Goal: Information Seeking & Learning: Learn about a topic

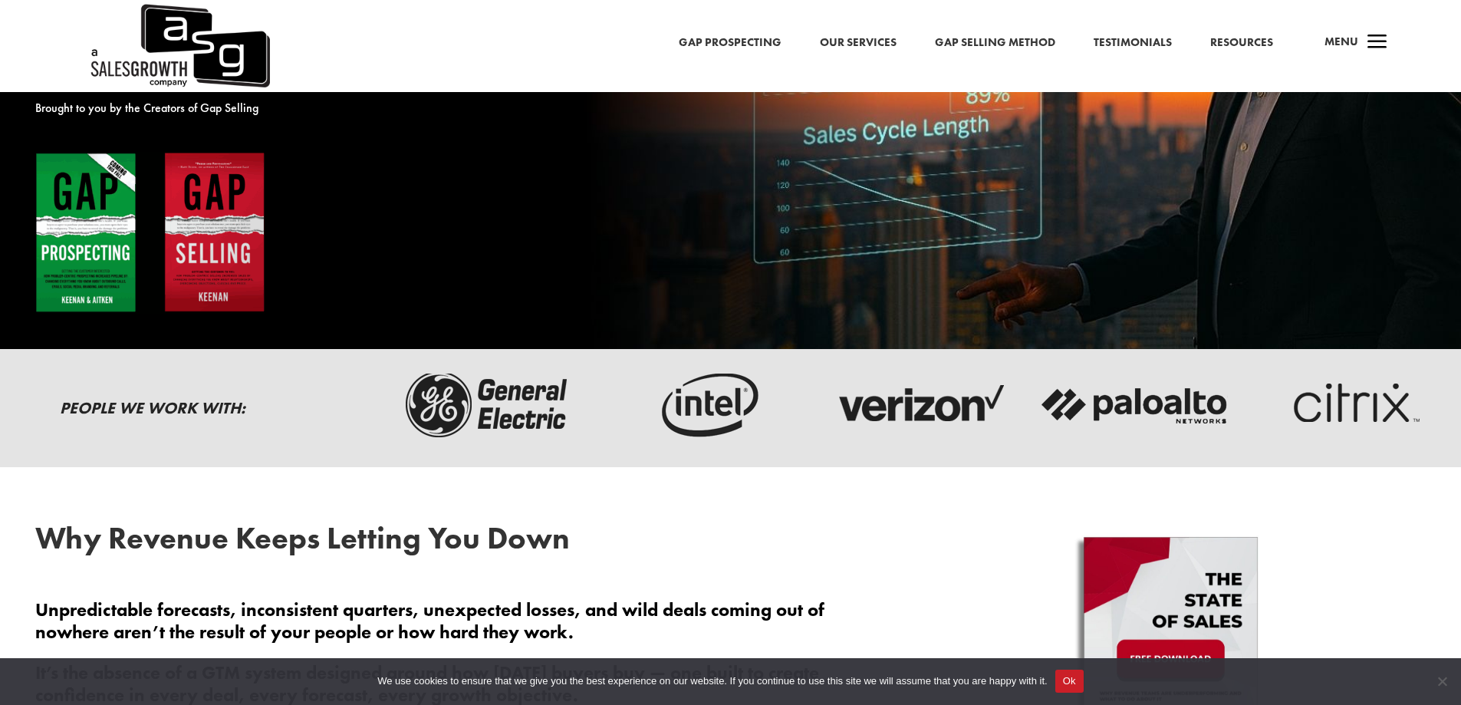
scroll to position [383, 0]
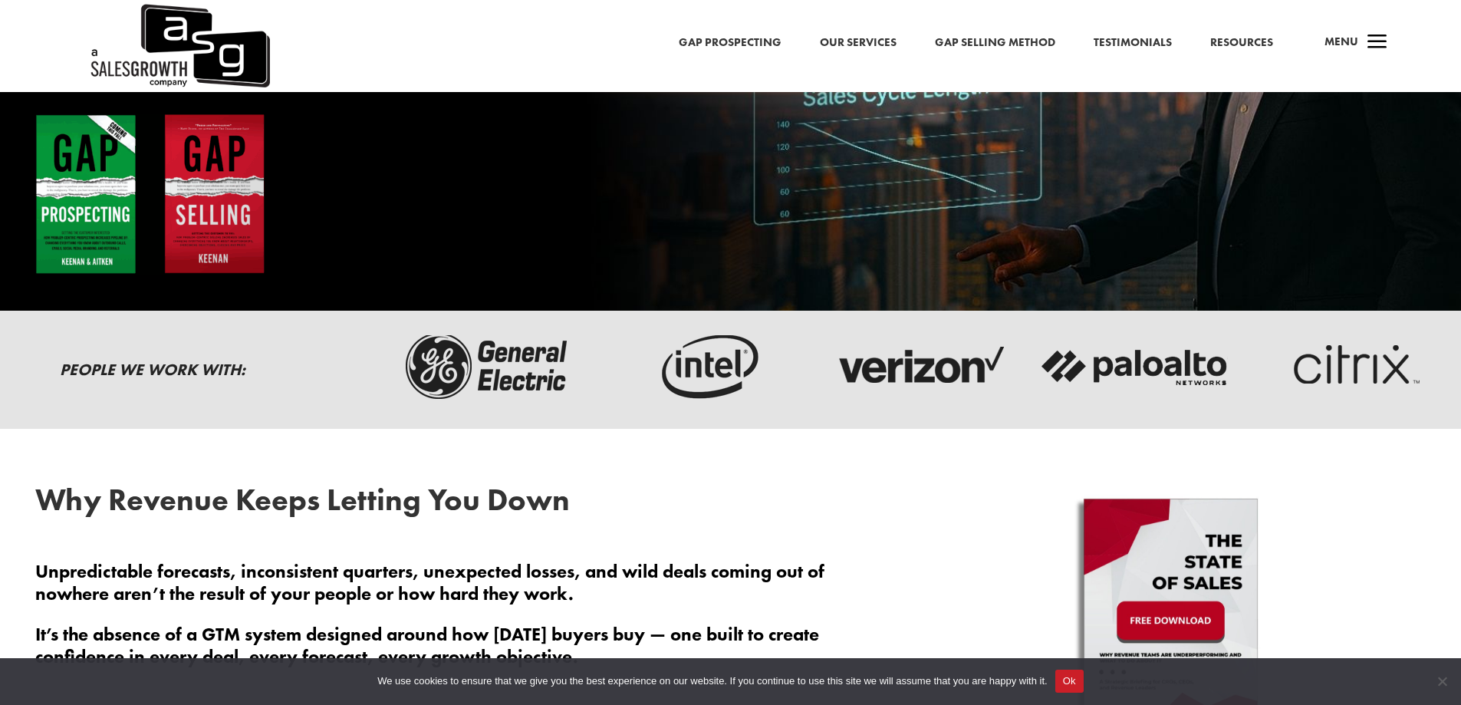
drag, startPoint x: 449, startPoint y: 367, endPoint x: 233, endPoint y: 434, distance: 225.8
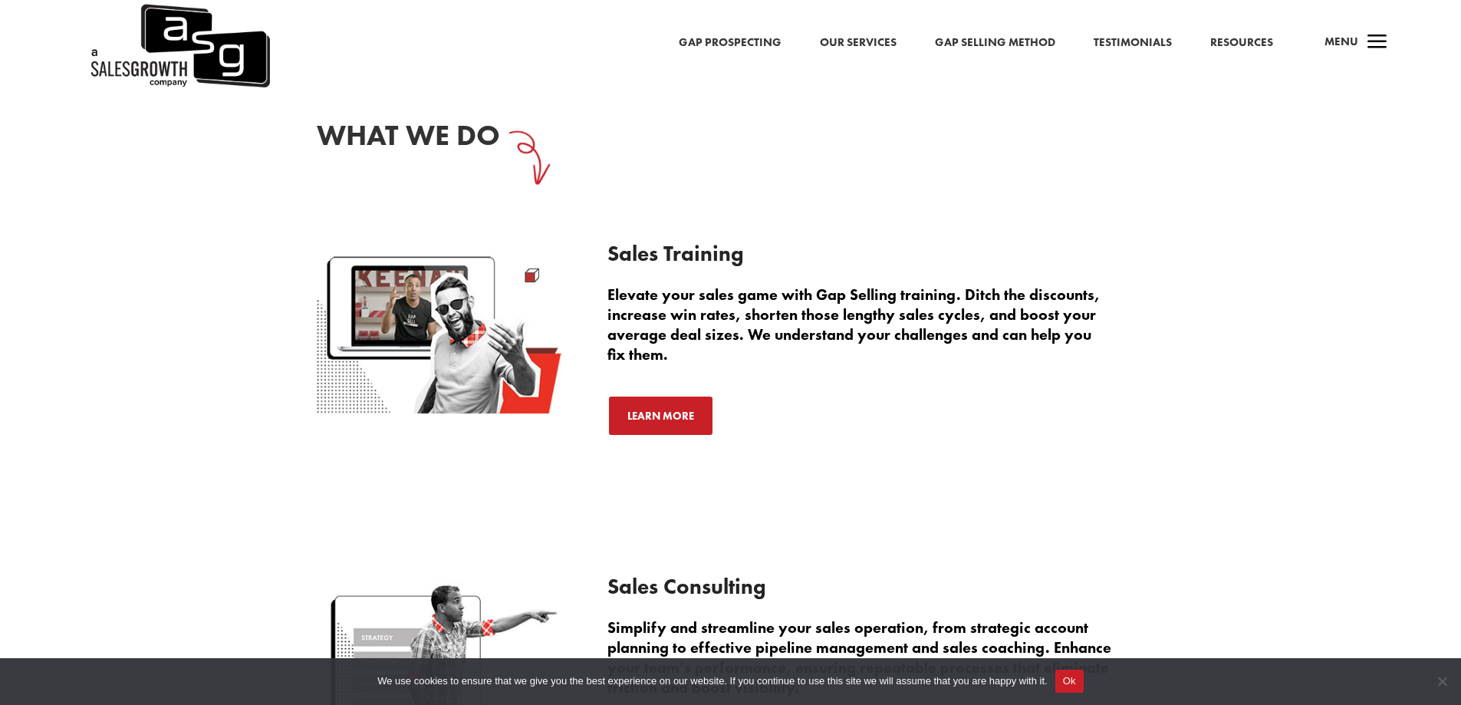
scroll to position [2147, 0]
click at [1438, 680] on span "Cookie Notice" at bounding box center [1441, 680] width 15 height 15
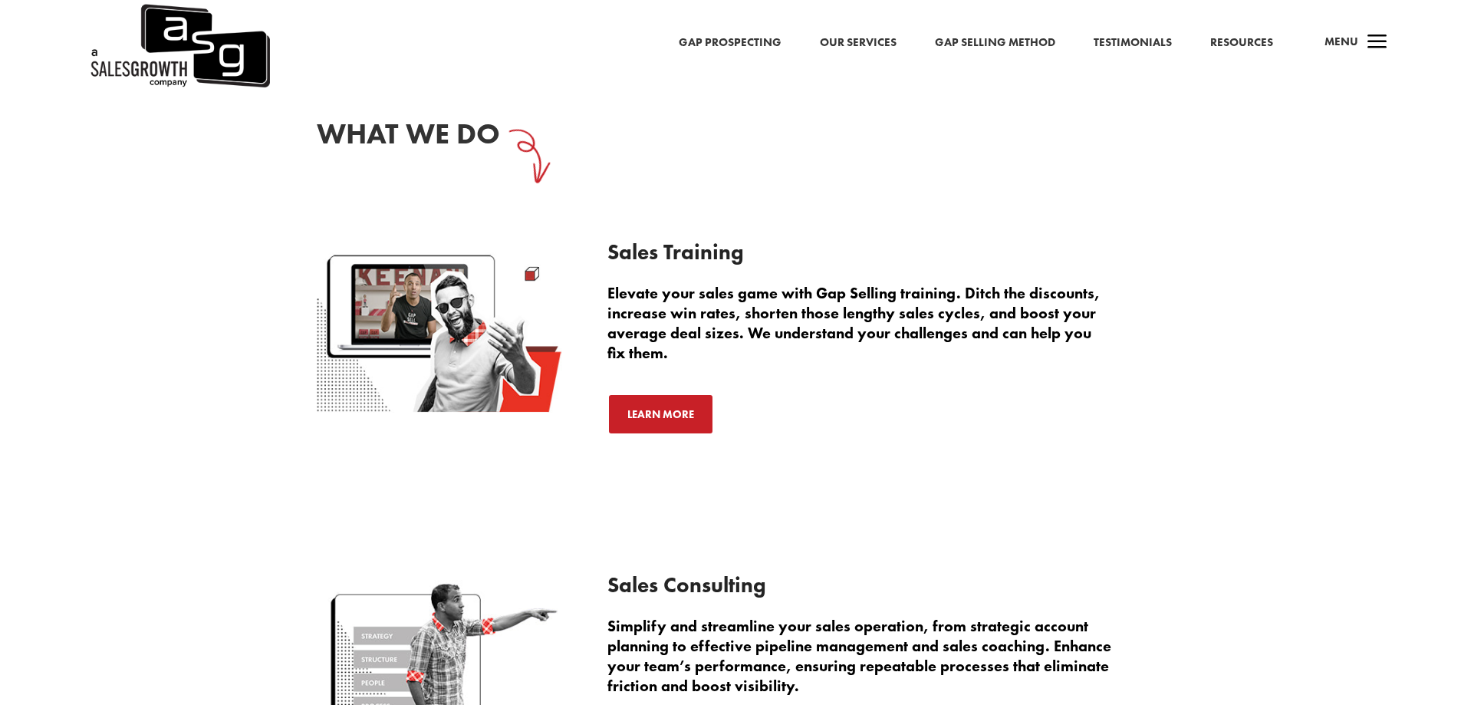
click at [1064, 424] on div "Learn More" at bounding box center [875, 413] width 537 height 41
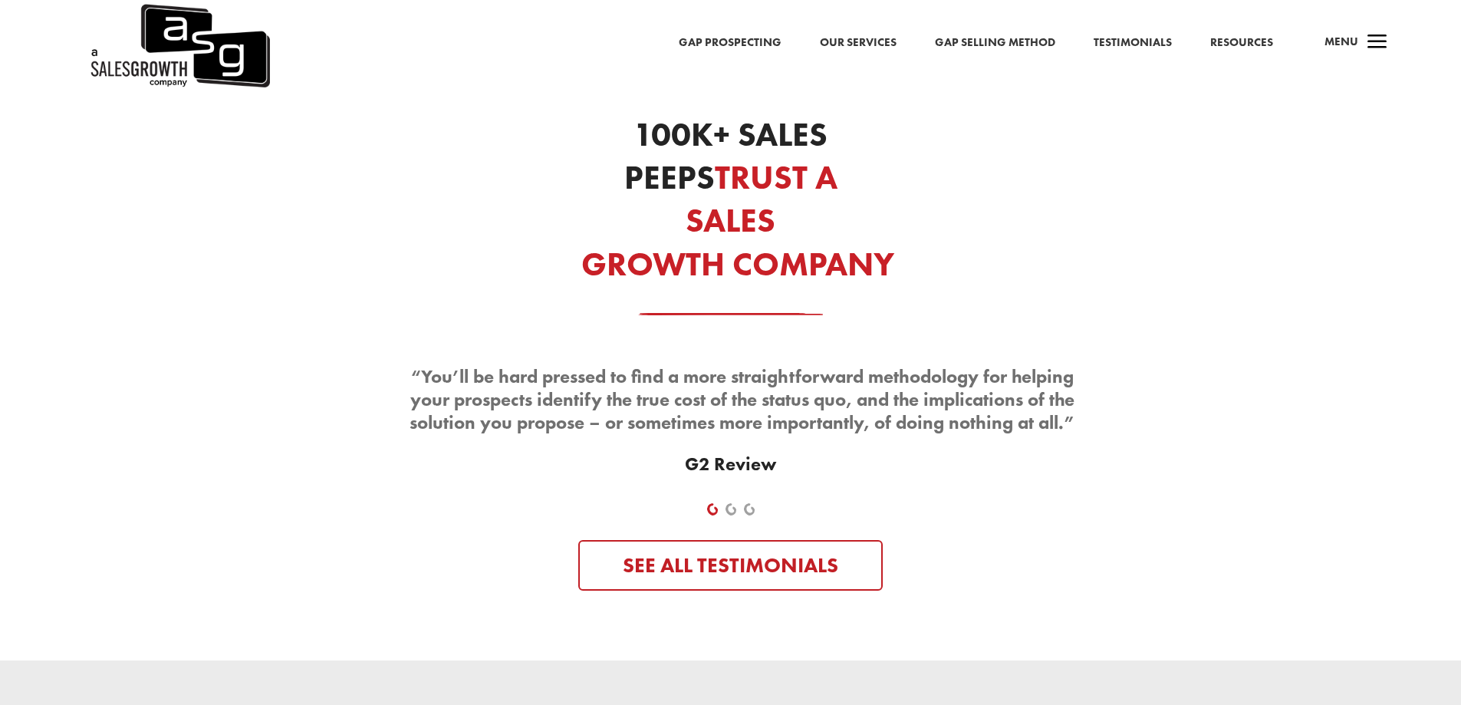
scroll to position [4907, 0]
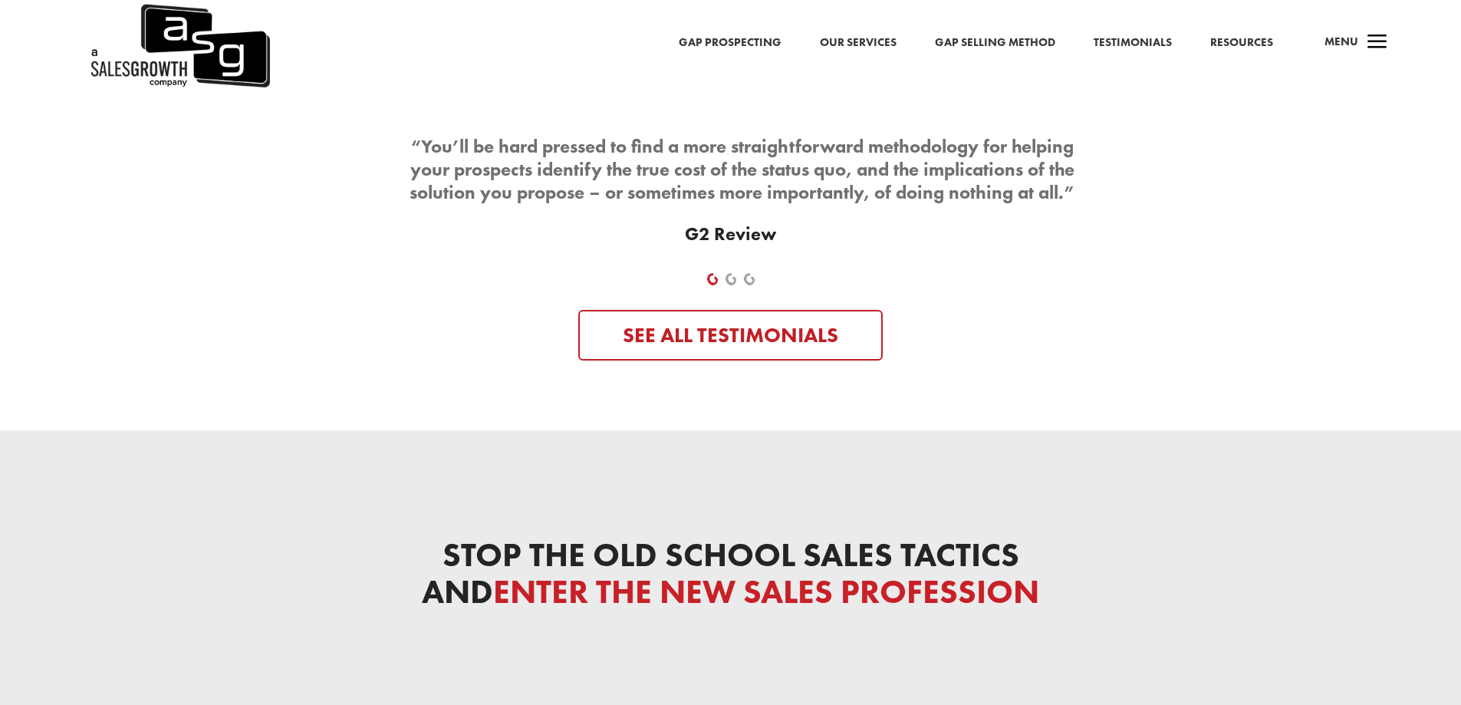
click at [733, 273] on link "2" at bounding box center [730, 279] width 11 height 12
click at [749, 273] on link "3" at bounding box center [749, 279] width 11 height 12
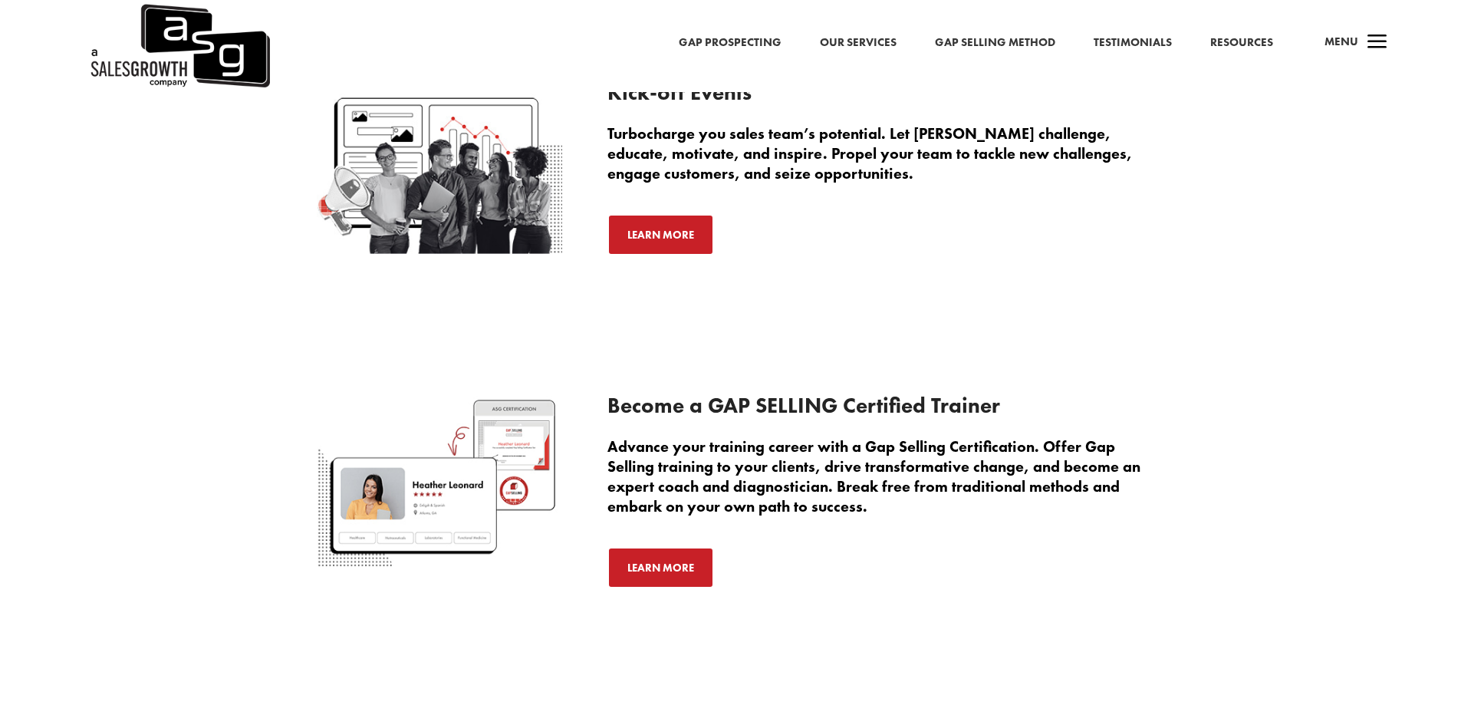
scroll to position [0, 0]
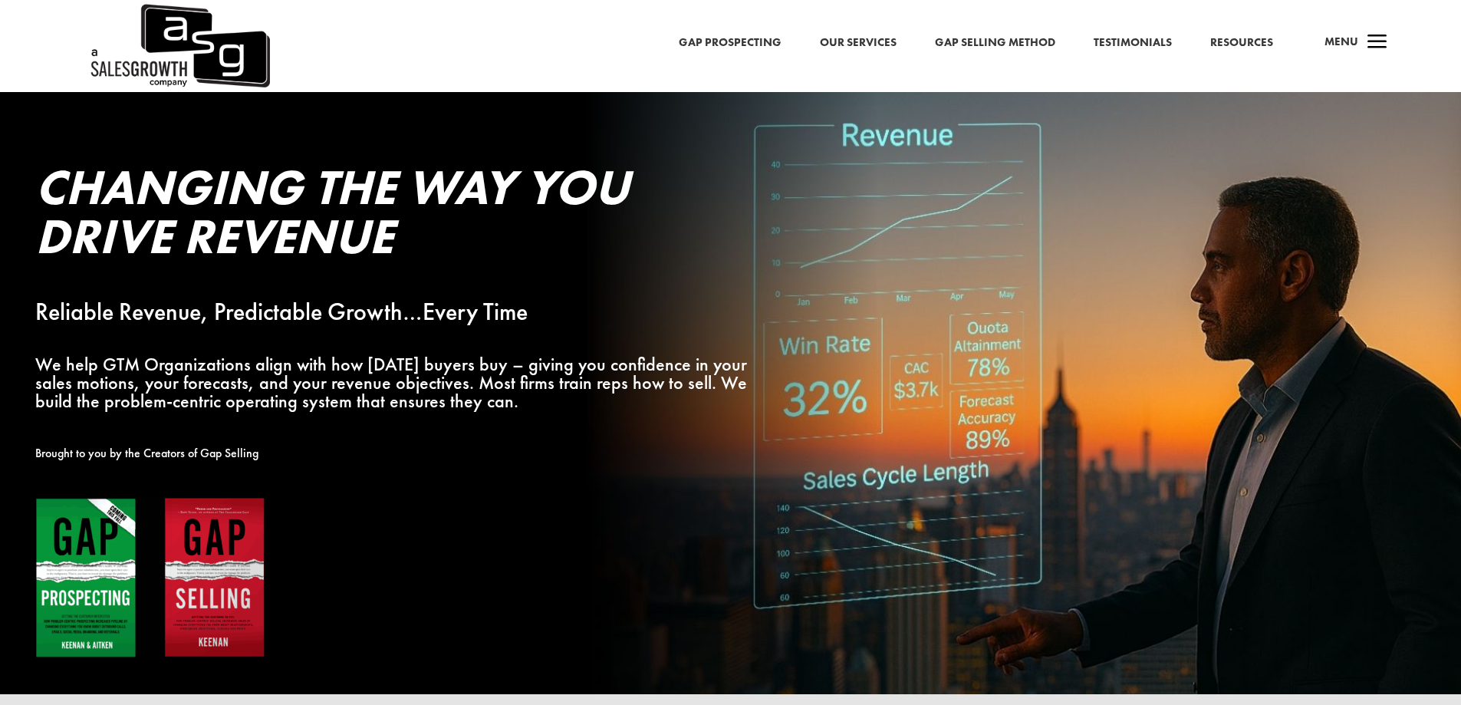
click at [1379, 46] on span "a" at bounding box center [1377, 43] width 31 height 31
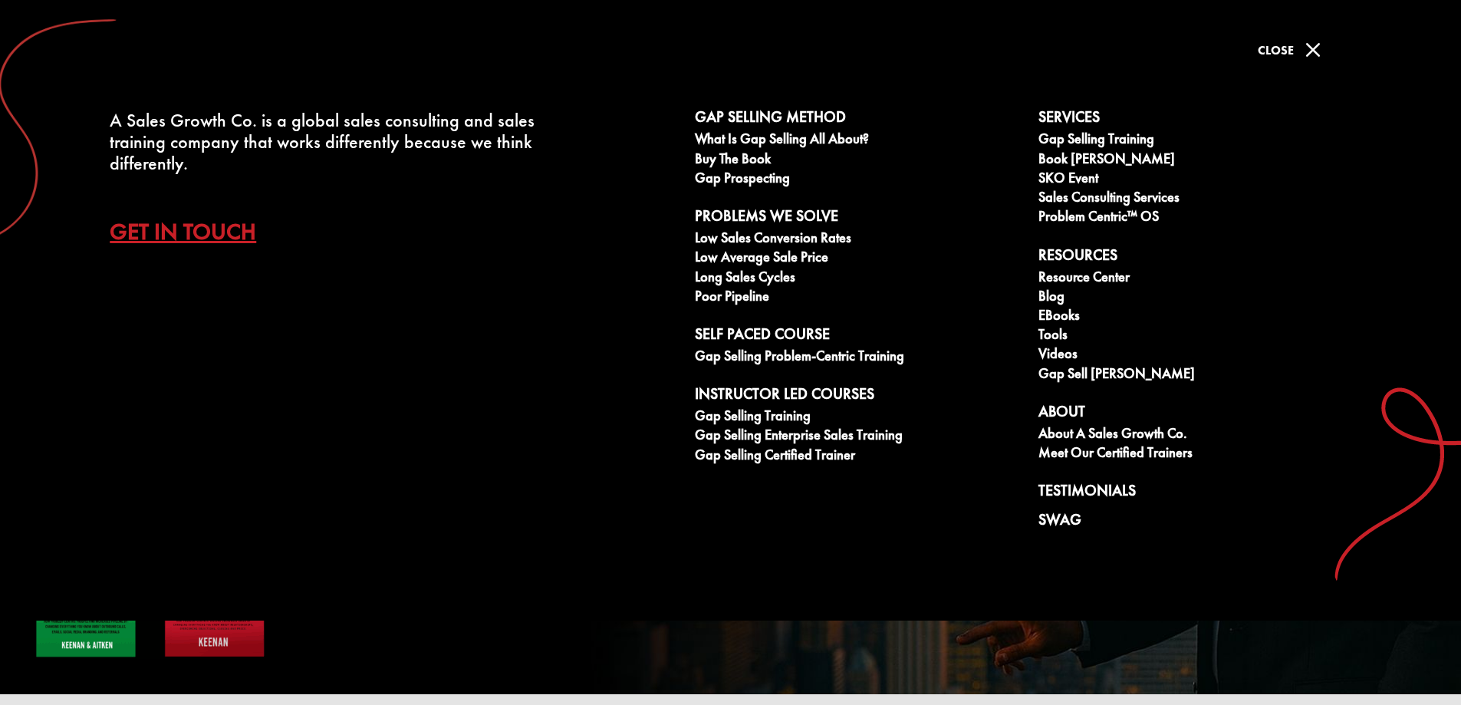
click at [943, 658] on div "Changing the Way You Drive Revenue Reliable Revenue, Predictable Growth…Every T…" at bounding box center [657, 410] width 1315 height 566
click at [1315, 57] on span "M" at bounding box center [1312, 50] width 31 height 31
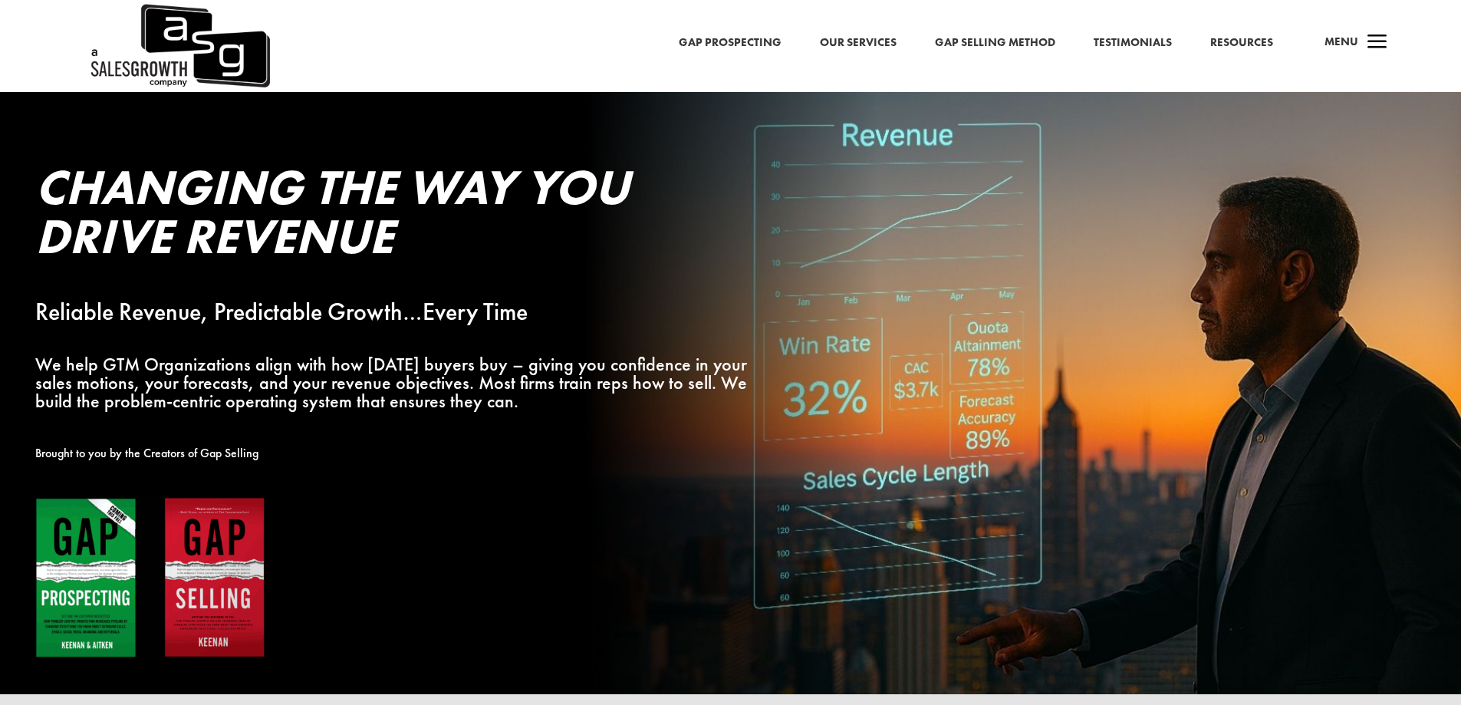
click at [1365, 42] on span "a" at bounding box center [1377, 43] width 31 height 31
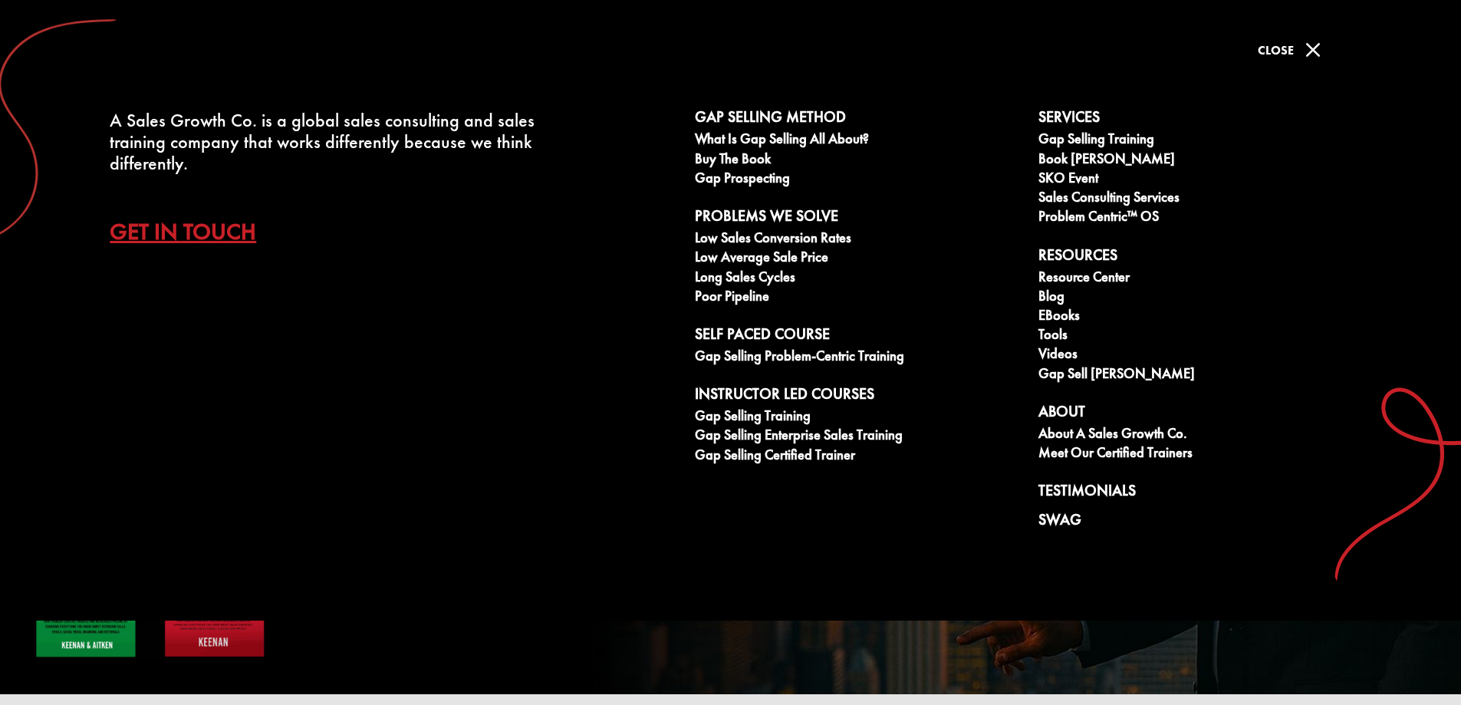
click at [1307, 41] on span "M" at bounding box center [1312, 50] width 31 height 31
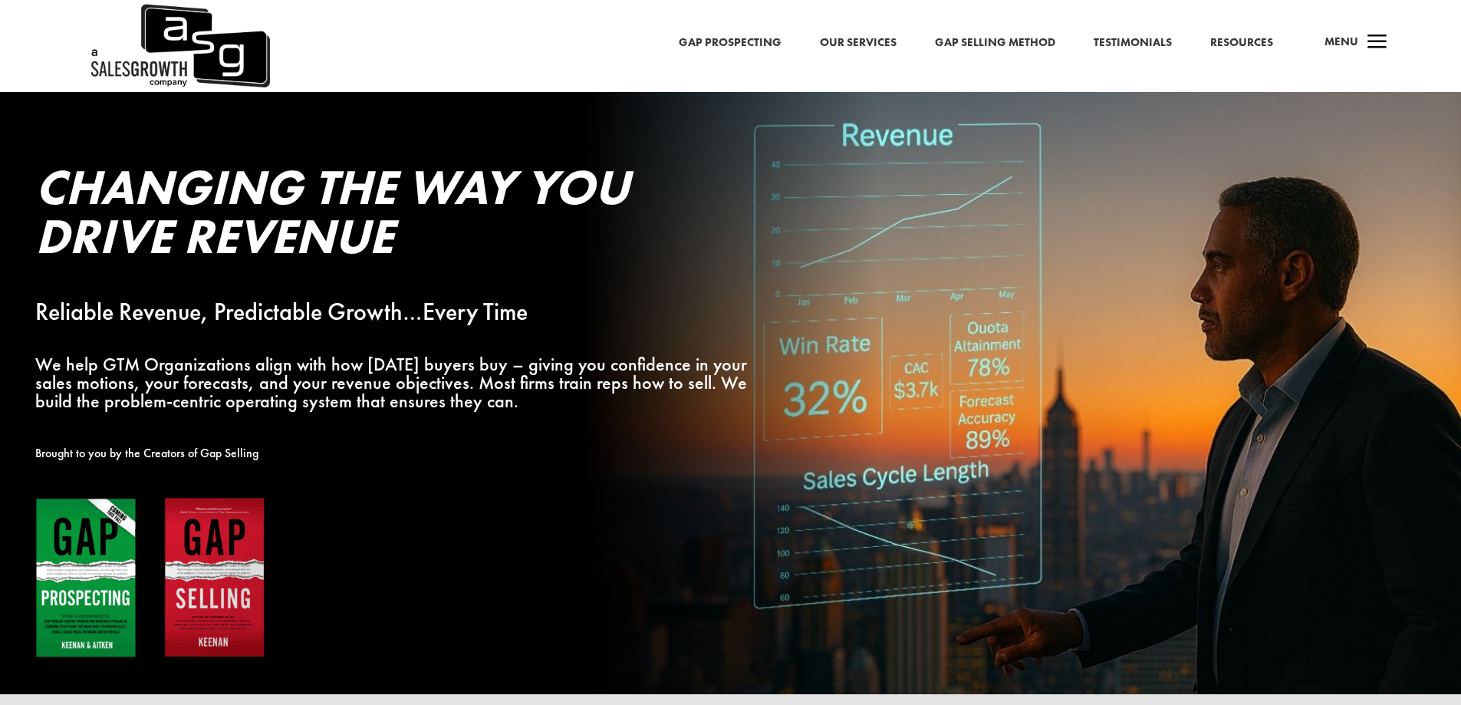
click at [861, 57] on div "Gap Prospecting Our Services Gap Selling Method Testimonials Resources a Menu" at bounding box center [730, 46] width 1461 height 92
click at [860, 48] on link "Our Services" at bounding box center [858, 43] width 77 height 20
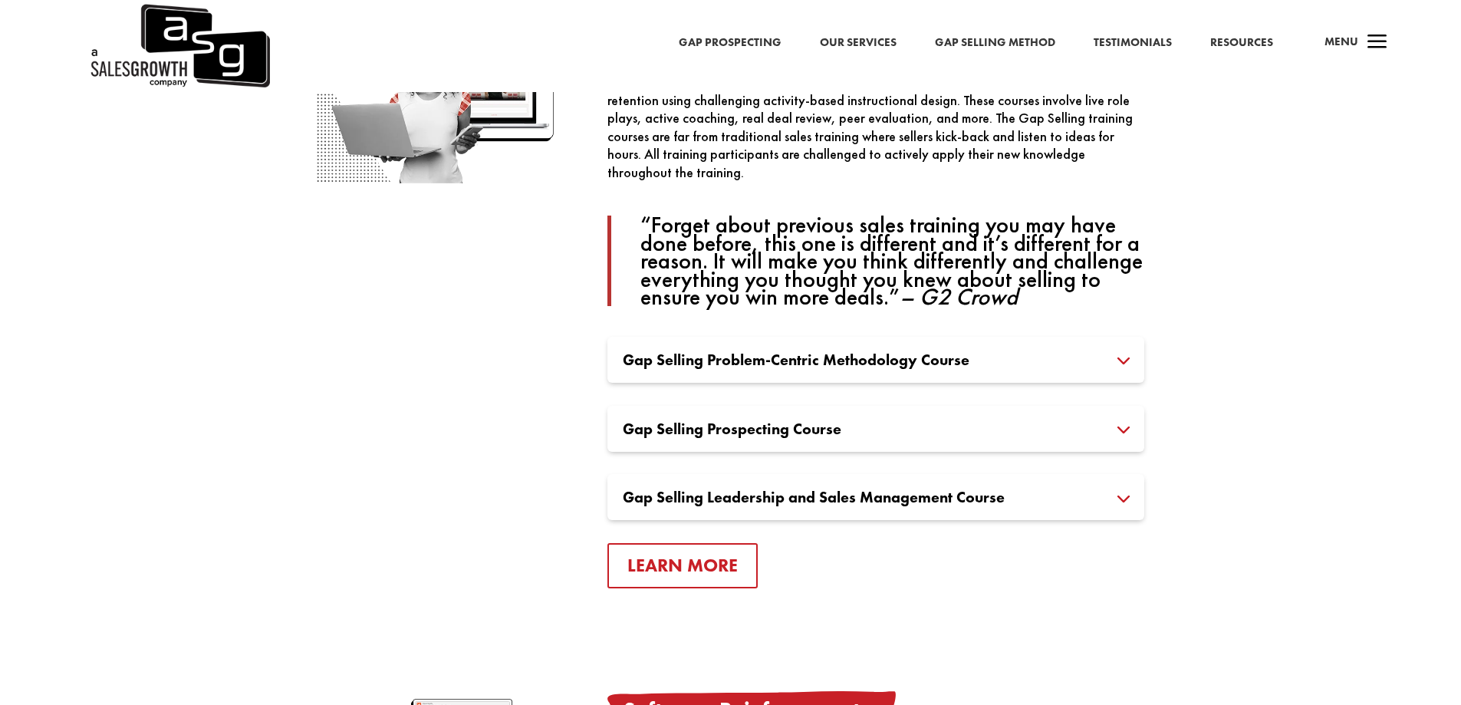
scroll to position [1074, 0]
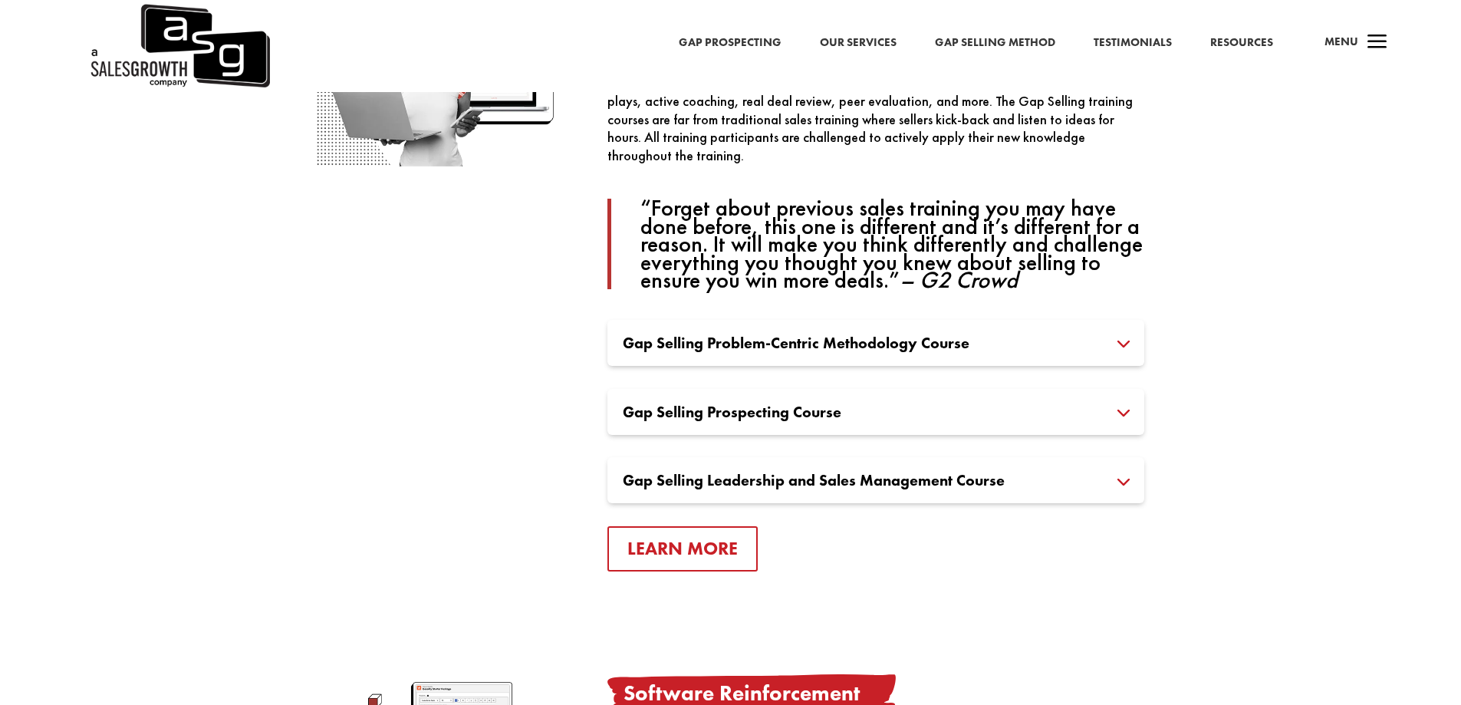
click at [1128, 345] on h3 "Gap Selling Problem-Centric Methodology Course" at bounding box center [876, 342] width 506 height 15
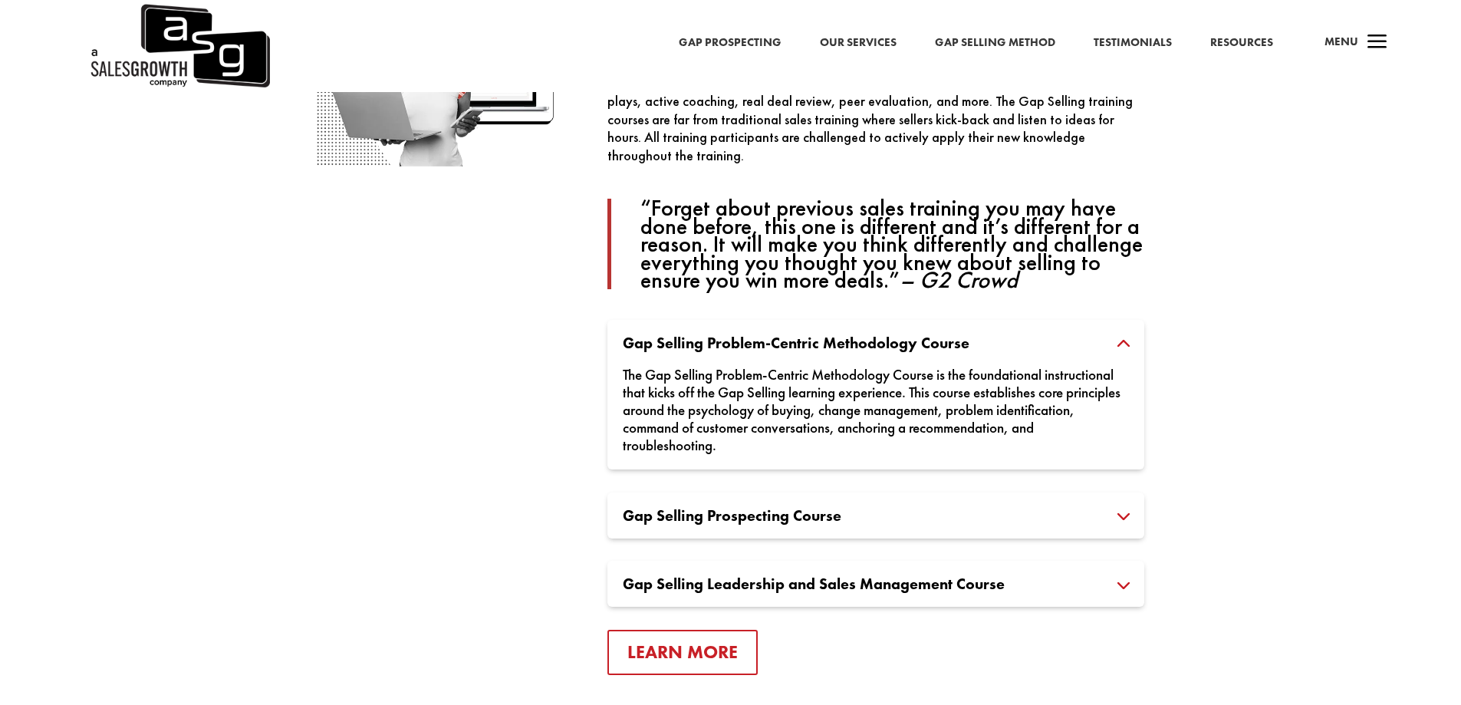
click at [1126, 345] on h3 "Gap Selling Problem-Centric Methodology Course" at bounding box center [876, 342] width 506 height 15
click at [1128, 336] on h3 "Gap Selling Problem-Centric Methodology Course" at bounding box center [876, 342] width 506 height 15
click at [1120, 342] on h3 "Gap Selling Problem-Centric Methodology Course" at bounding box center [876, 342] width 506 height 15
click at [1117, 508] on h3 "Gap Selling Prospecting Course" at bounding box center [876, 515] width 506 height 15
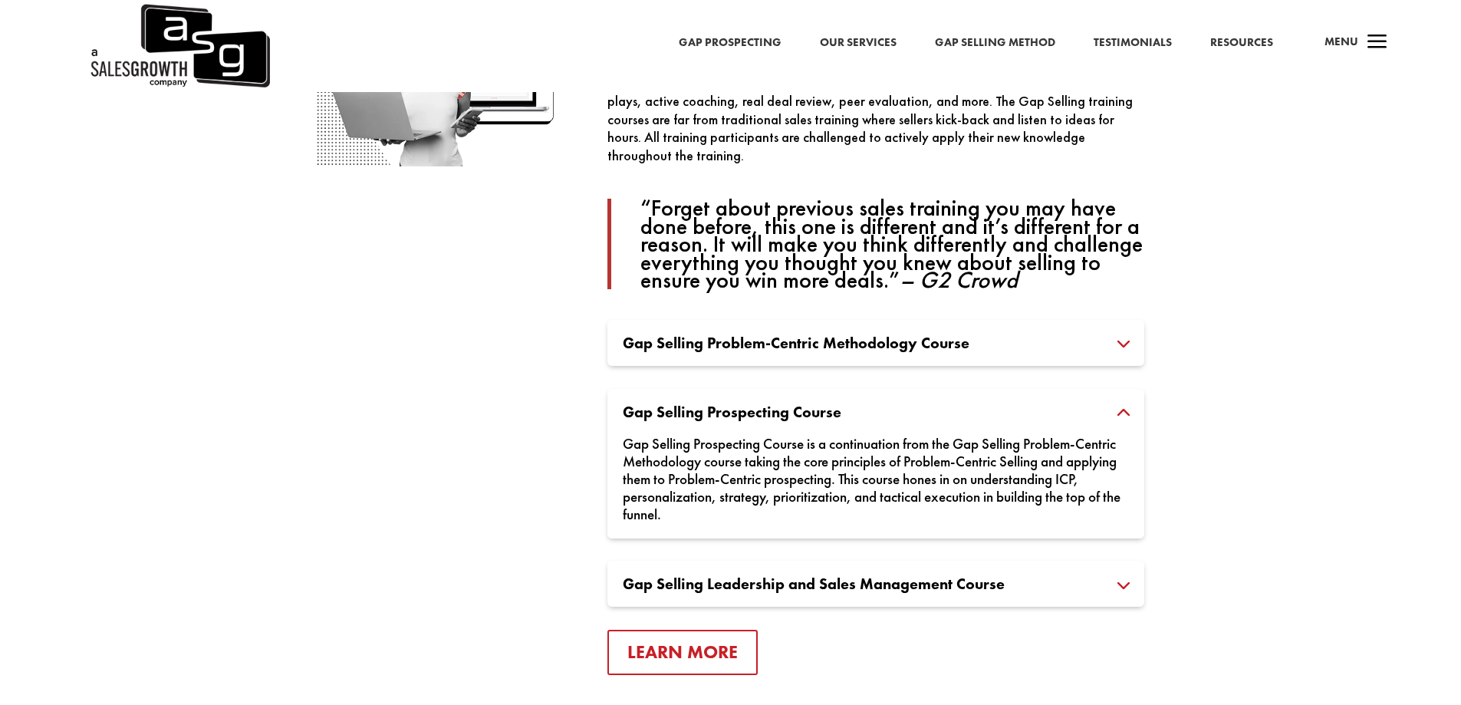
click at [1126, 346] on h3 "Gap Selling Problem-Centric Methodology Course" at bounding box center [876, 342] width 506 height 15
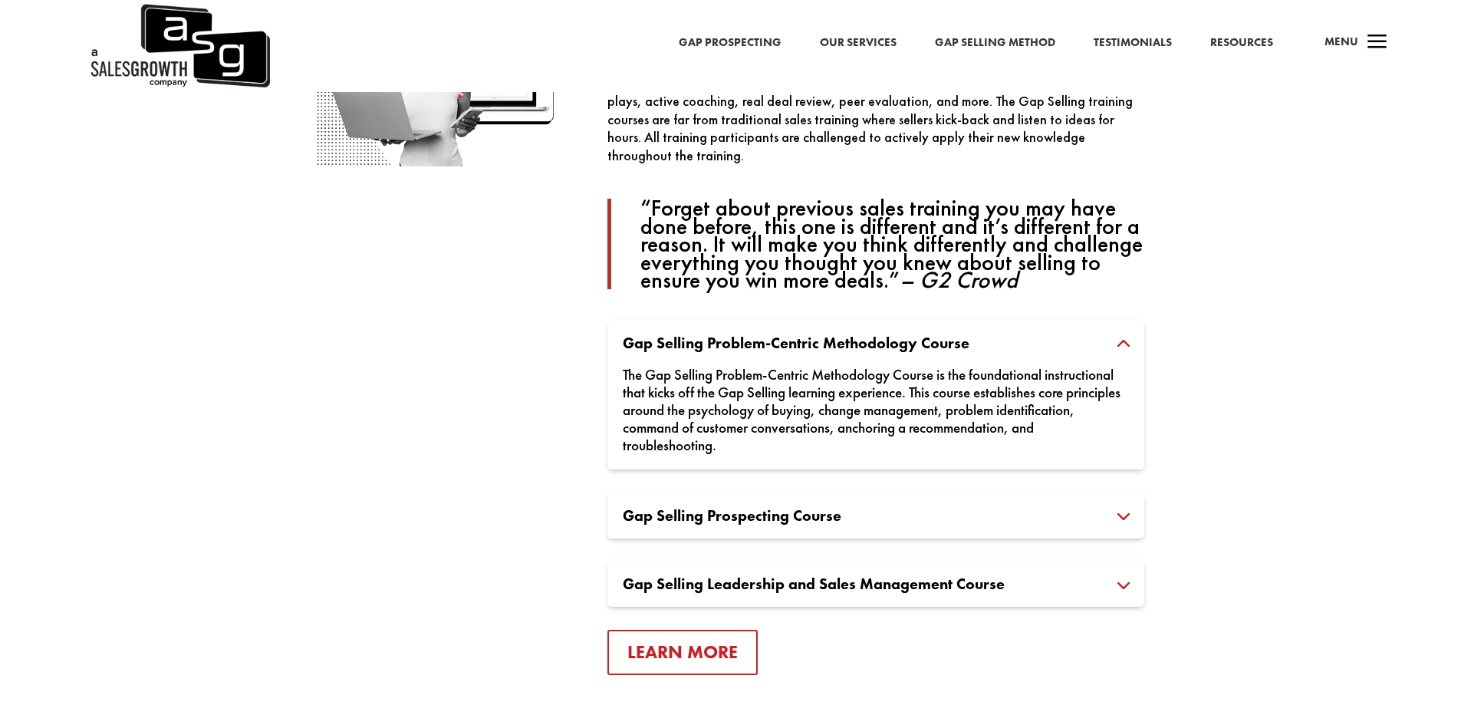
click at [1124, 345] on h3 "Gap Selling Problem-Centric Methodology Course" at bounding box center [876, 342] width 506 height 15
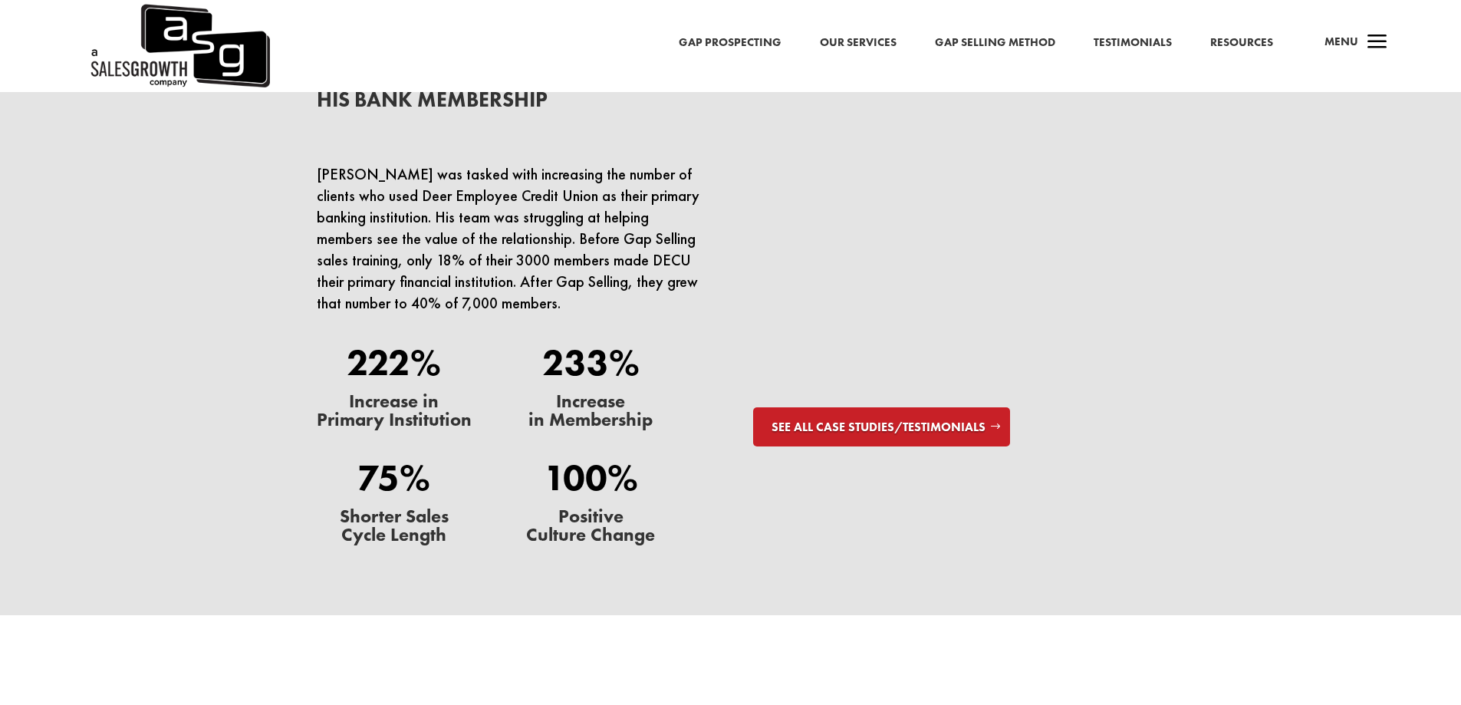
scroll to position [4524, 0]
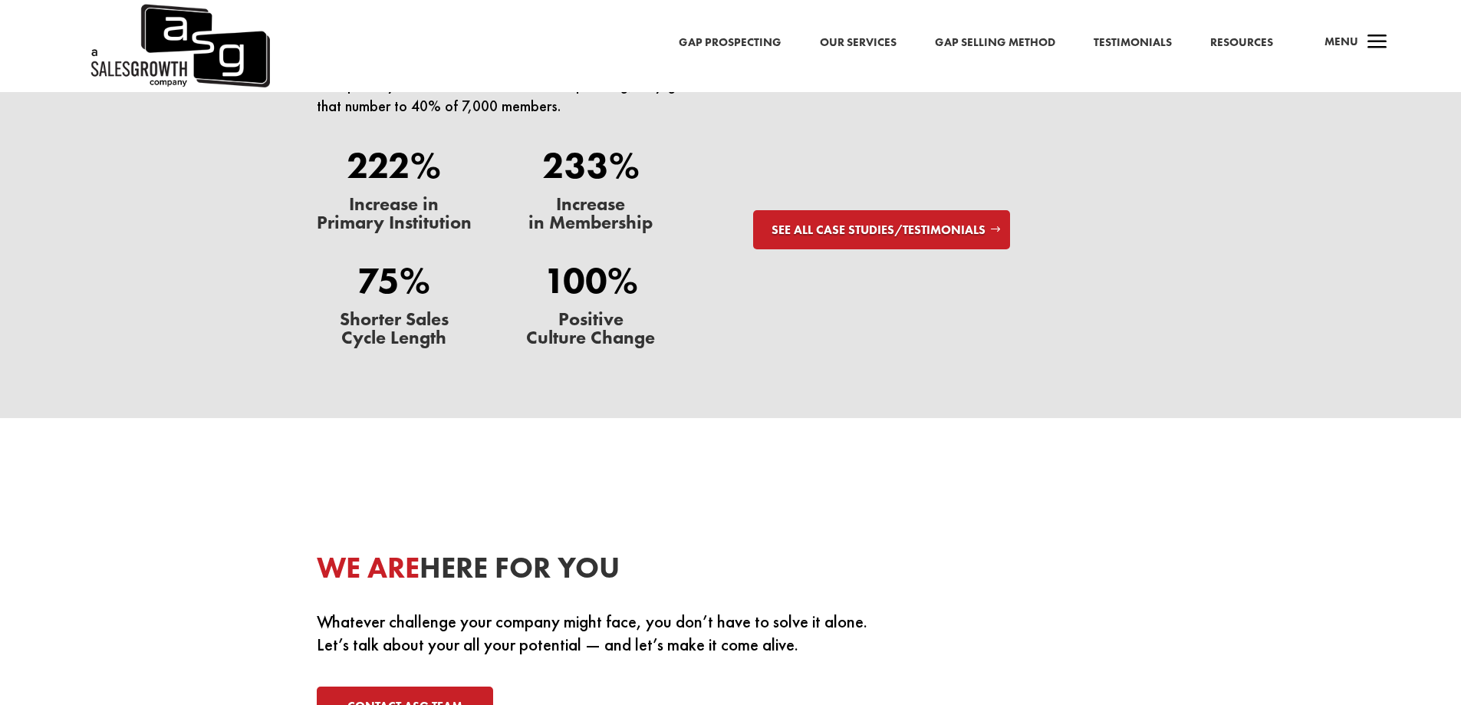
click at [1222, 244] on div "Ryan was tasked with increasing the number of clients who used Deer Employee Cr…" at bounding box center [730, 180] width 1461 height 475
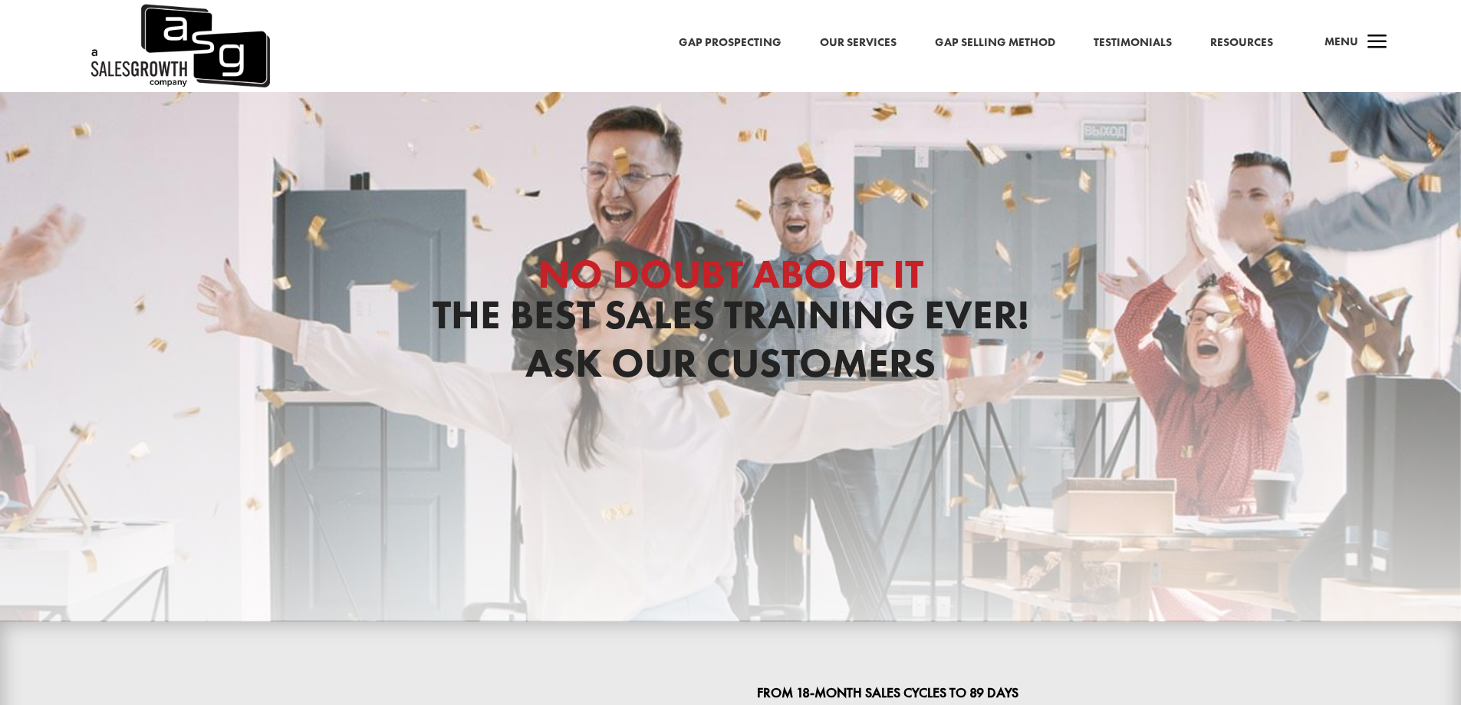
drag, startPoint x: 365, startPoint y: 146, endPoint x: 252, endPoint y: 210, distance: 129.8
click at [252, 210] on div "No Doubt About It The Best Sales Training Ever! Ask Our Customers" at bounding box center [730, 356] width 1461 height 528
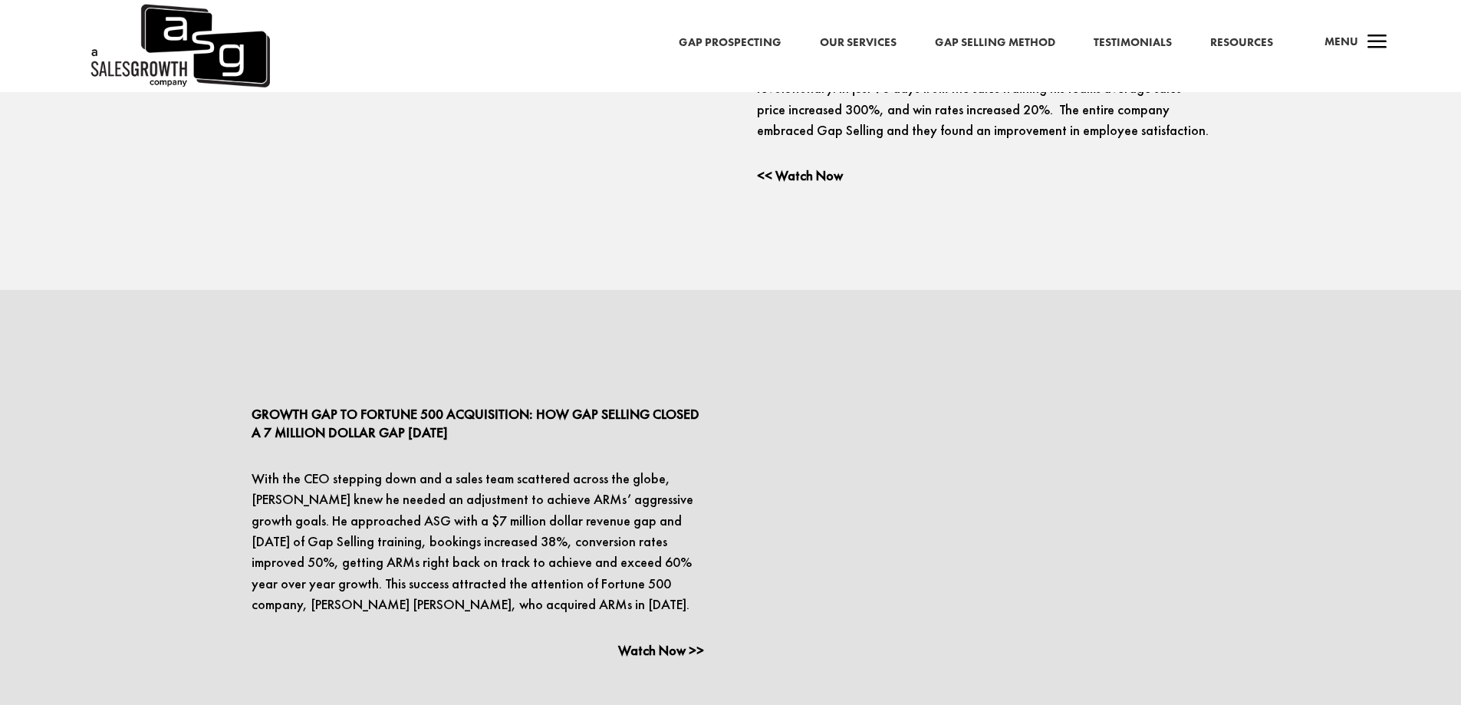
scroll to position [3648, 0]
